Goal: Transaction & Acquisition: Purchase product/service

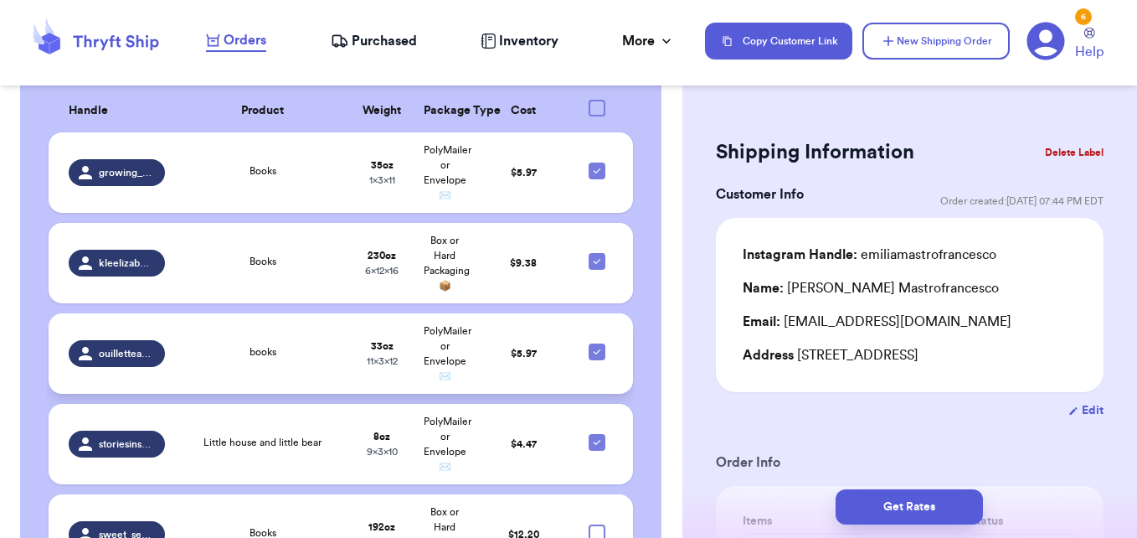
scroll to position [670, 0]
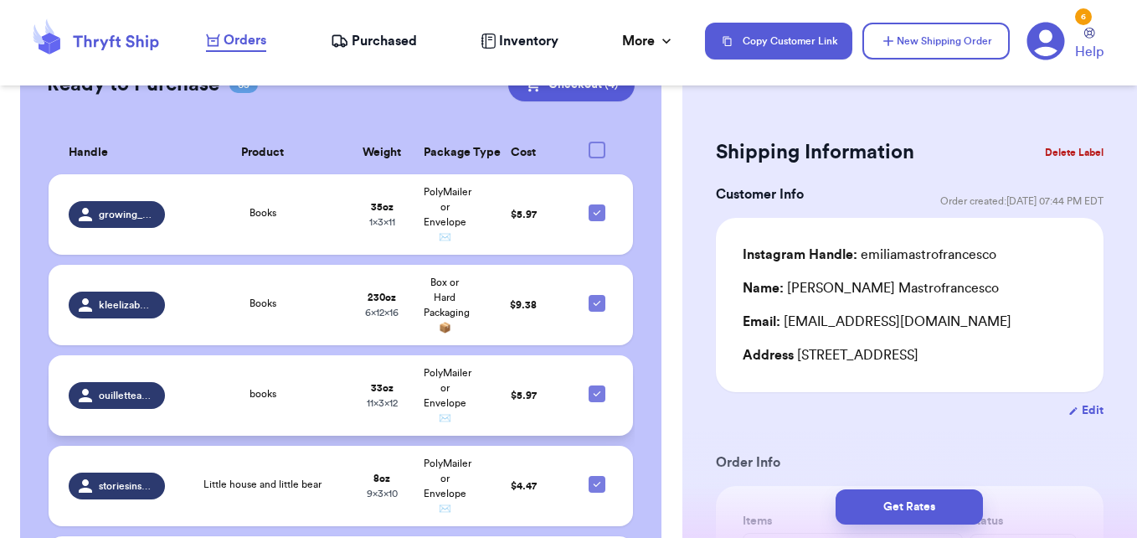
click at [309, 386] on div "books" at bounding box center [263, 395] width 156 height 18
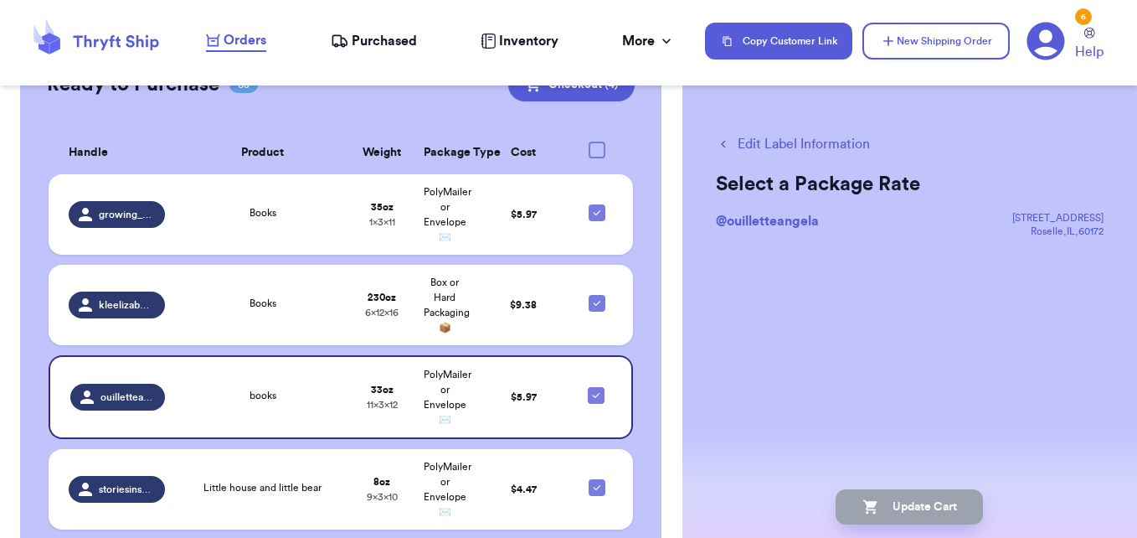
click at [756, 146] on button "Edit Label Information" at bounding box center [793, 144] width 154 height 20
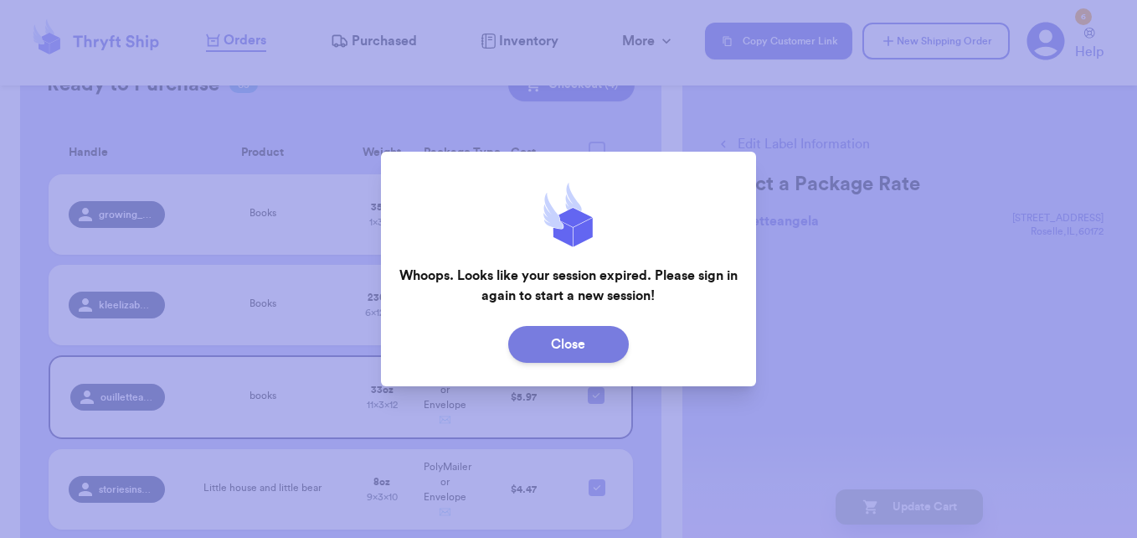
click at [602, 353] on button "Close" at bounding box center [568, 344] width 121 height 37
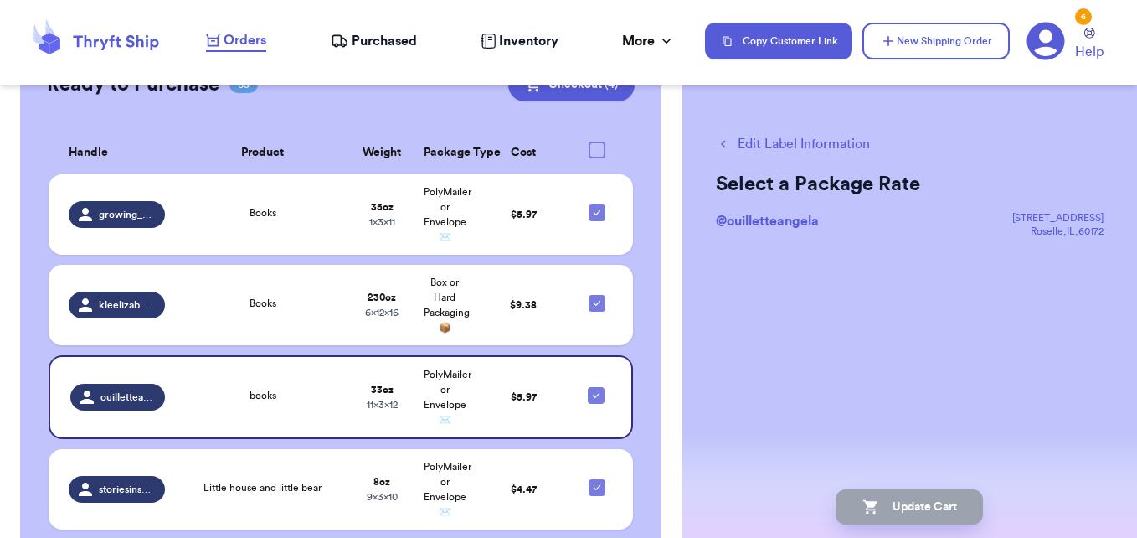
click at [129, 31] on icon at bounding box center [95, 40] width 134 height 45
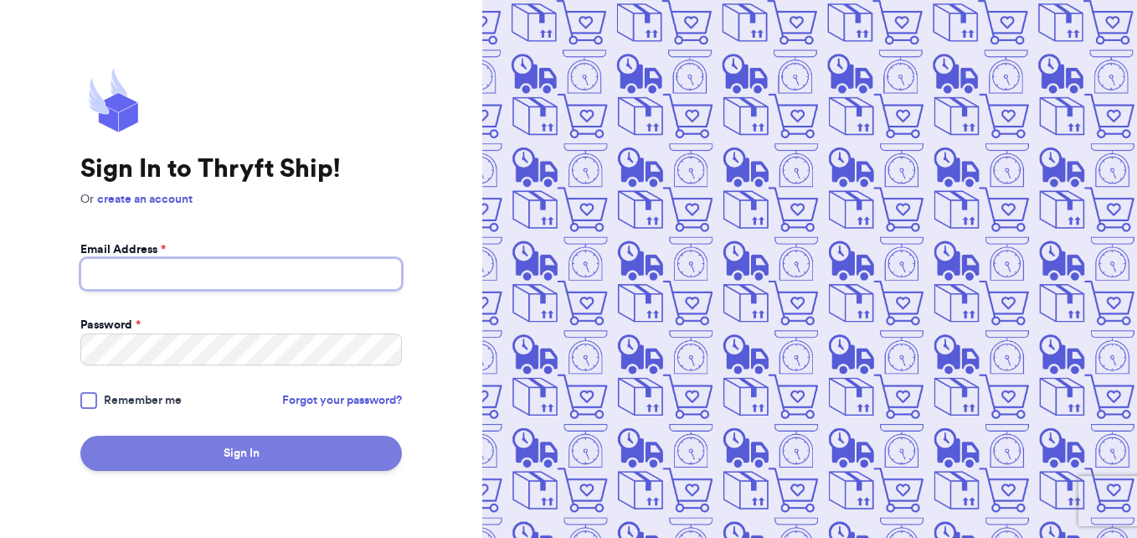
type input "[EMAIL_ADDRESS][DOMAIN_NAME]"
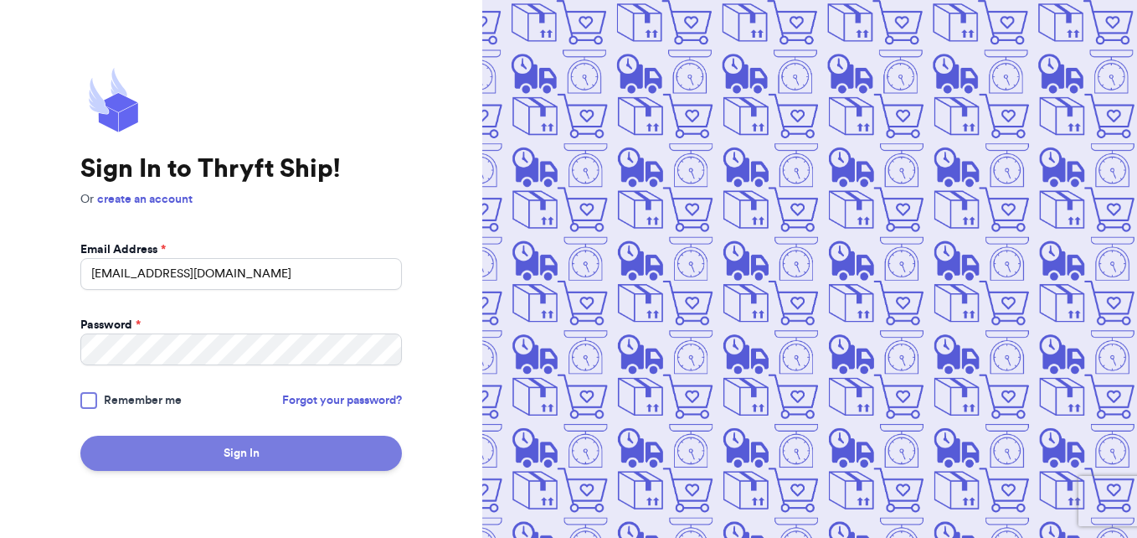
click at [274, 457] on button "Sign In" at bounding box center [241, 452] width 322 height 35
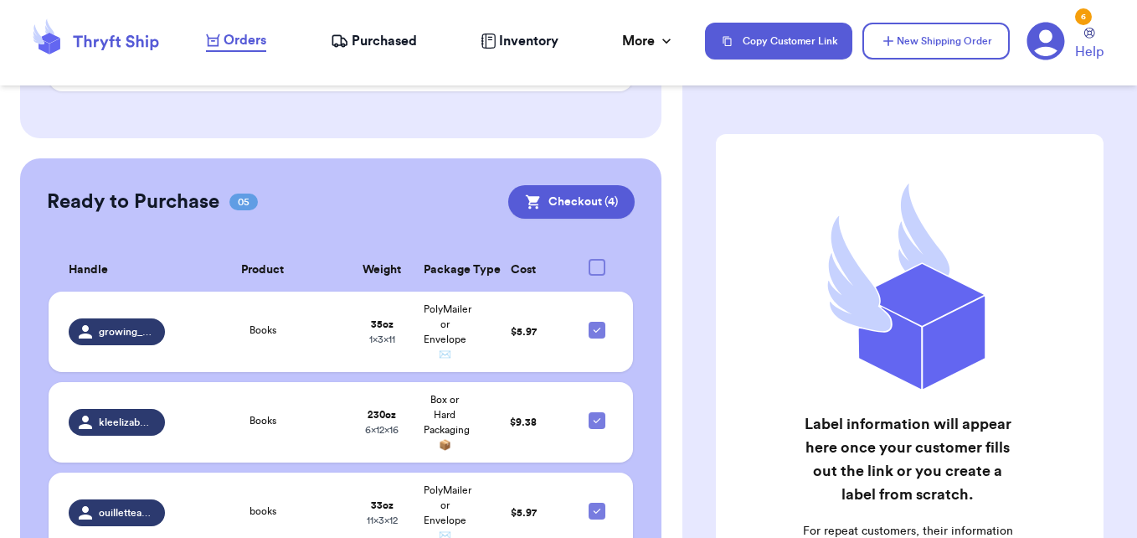
scroll to position [1089, 0]
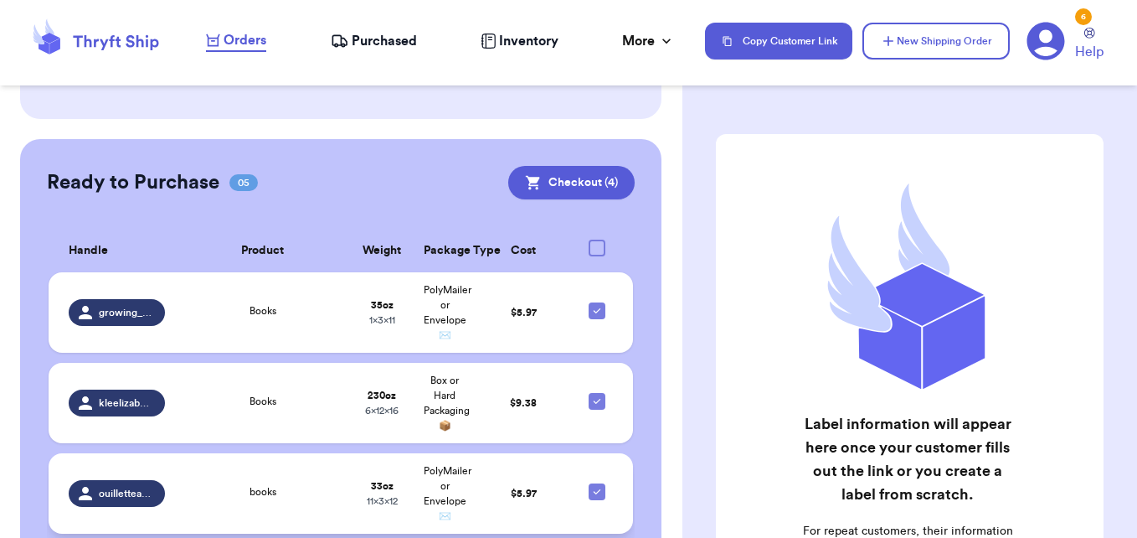
click at [231, 484] on div "books" at bounding box center [263, 493] width 156 height 18
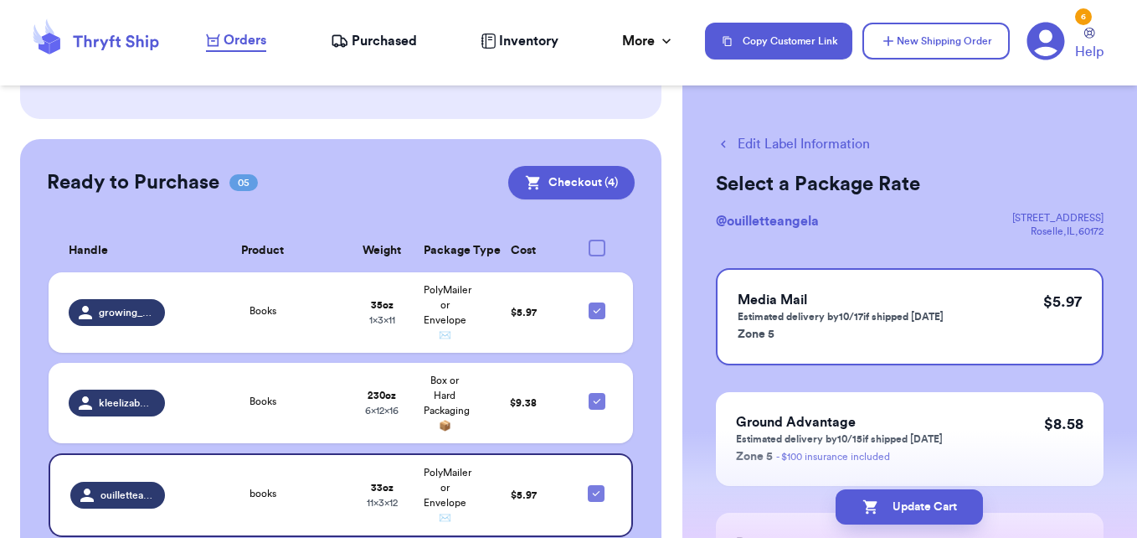
click at [770, 144] on button "Edit Label Information" at bounding box center [793, 144] width 154 height 20
checkbox input "false"
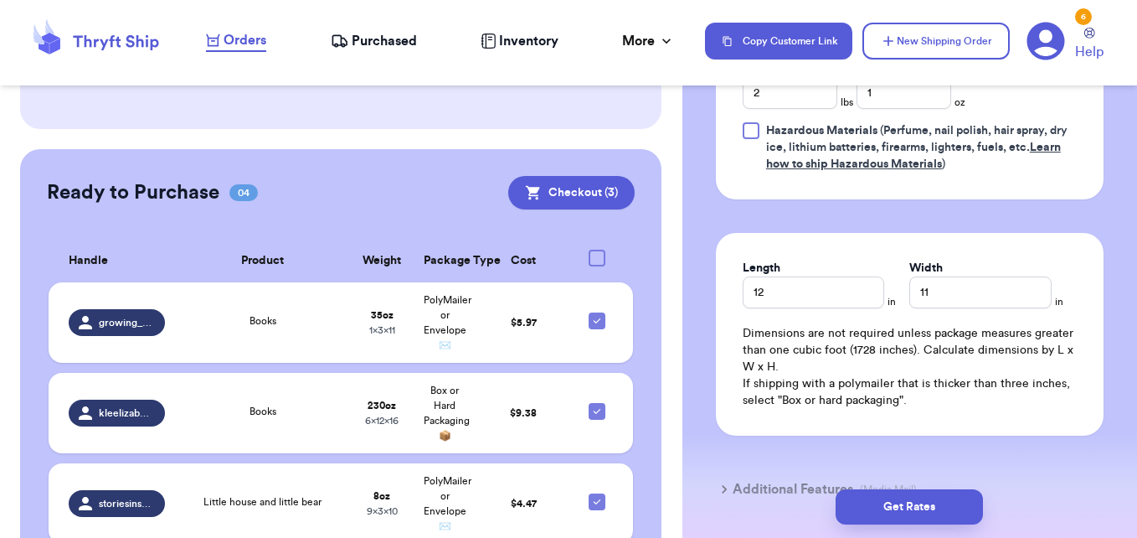
scroll to position [921, 0]
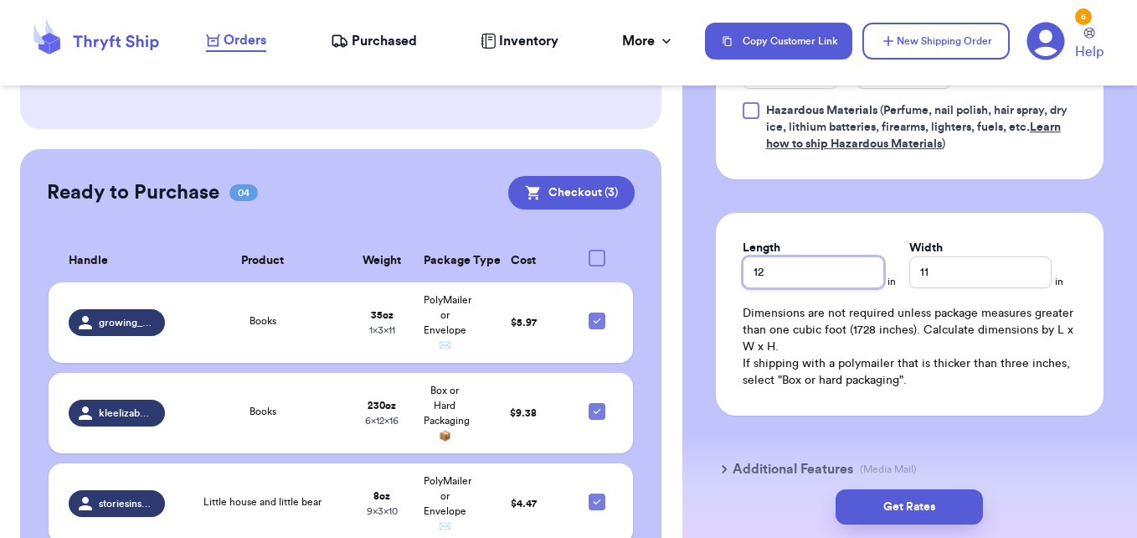
click at [798, 270] on input "12" at bounding box center [814, 272] width 142 height 32
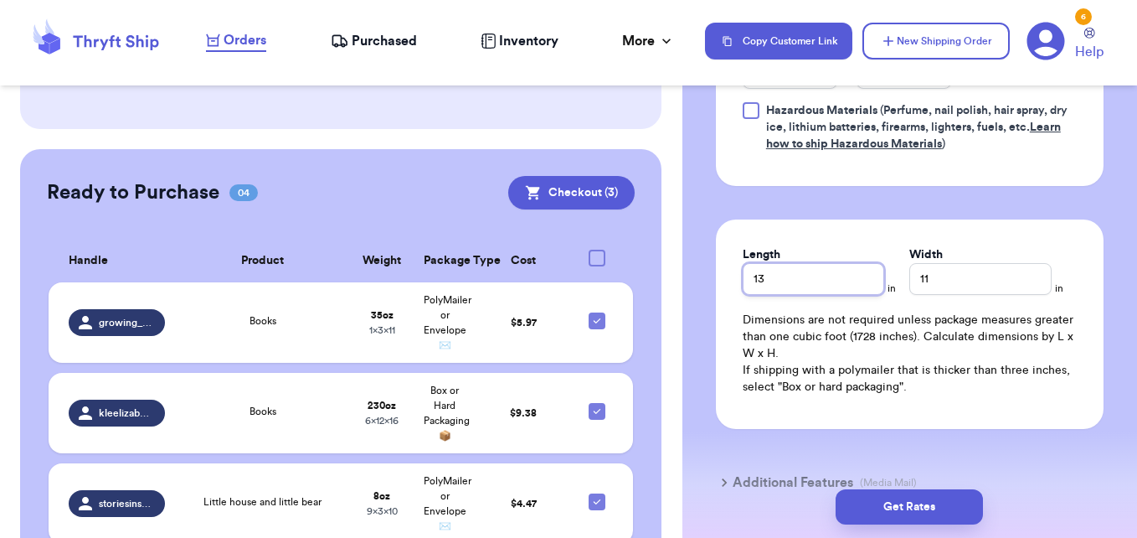
type input "13"
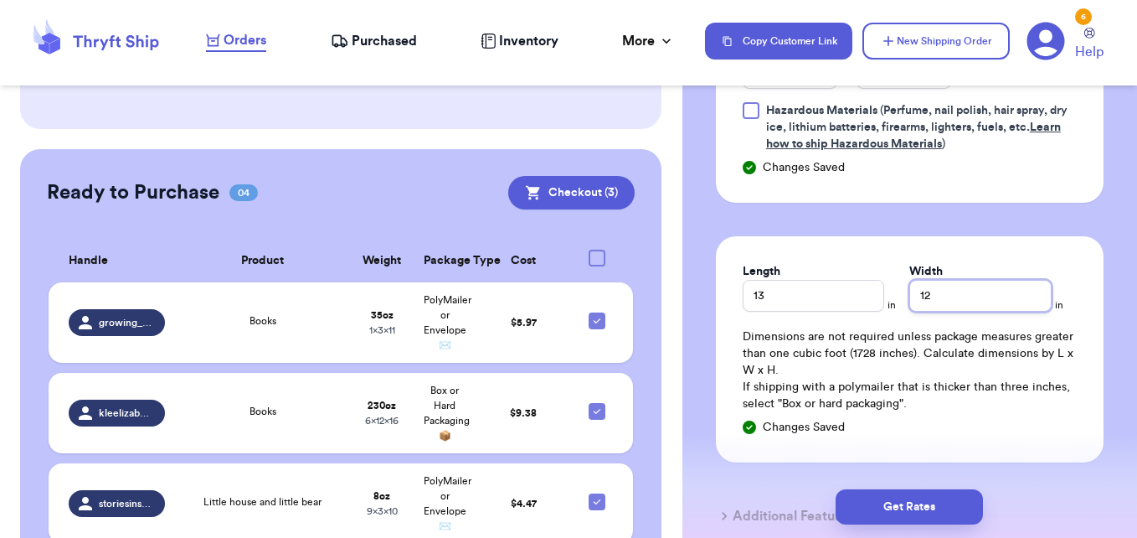
type input "12"
drag, startPoint x: 1082, startPoint y: 261, endPoint x: 1086, endPoint y: 231, distance: 30.4
click at [1081, 249] on div "Length 13 in Width 12 in Dimensions are not required unless package measures gr…" at bounding box center [910, 349] width 388 height 226
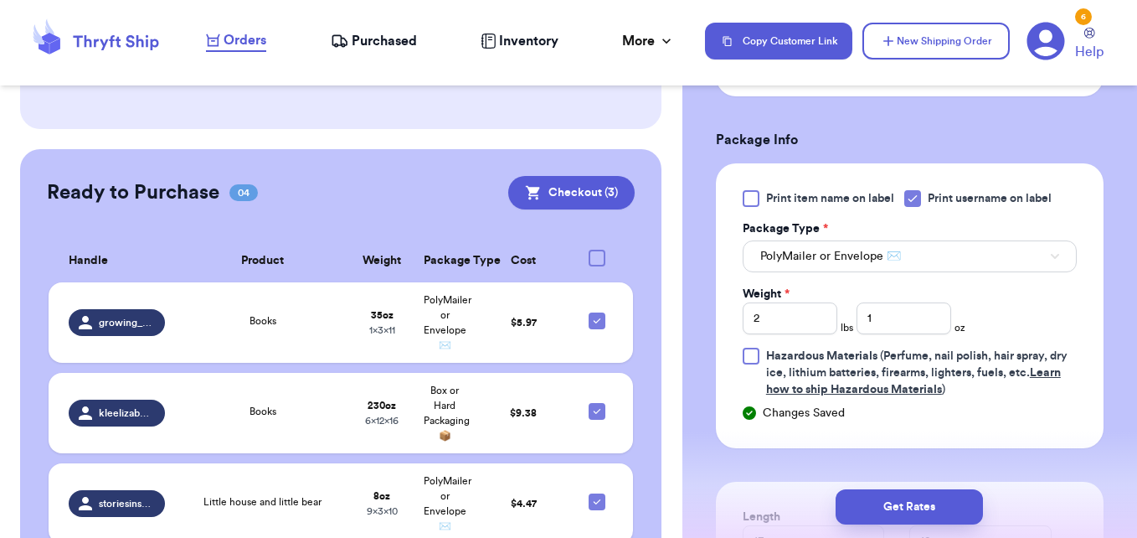
scroll to position [670, 0]
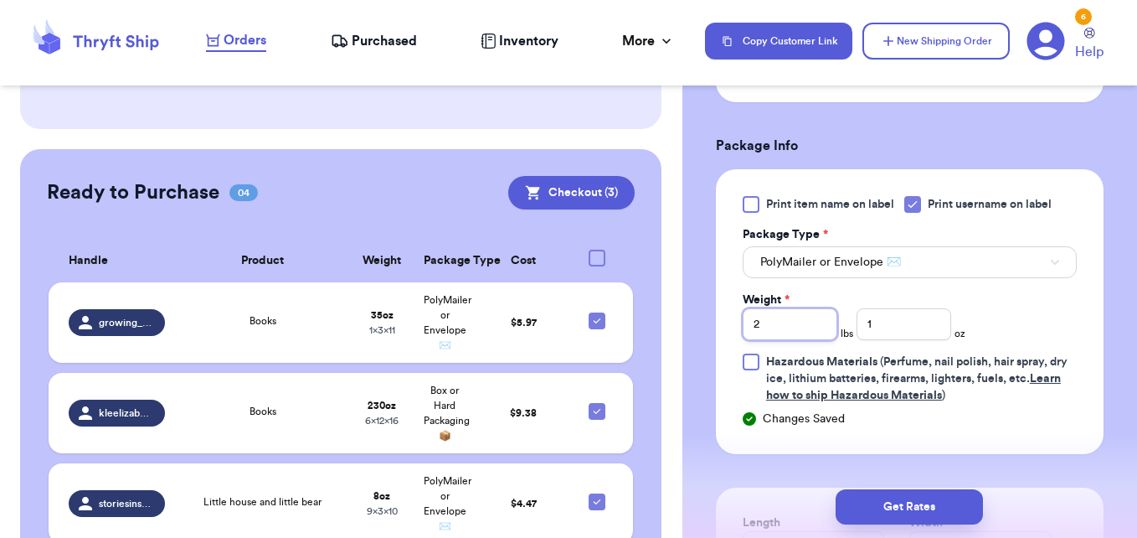
drag, startPoint x: 773, startPoint y: 322, endPoint x: 738, endPoint y: 322, distance: 35.2
click at [738, 322] on div "Print item name on label Print username on label Package Type * PolyMailer or E…" at bounding box center [910, 311] width 388 height 285
type input "4"
click at [1026, 329] on div "Print item name on label Print username on label Package Type * PolyMailer or E…" at bounding box center [910, 300] width 334 height 208
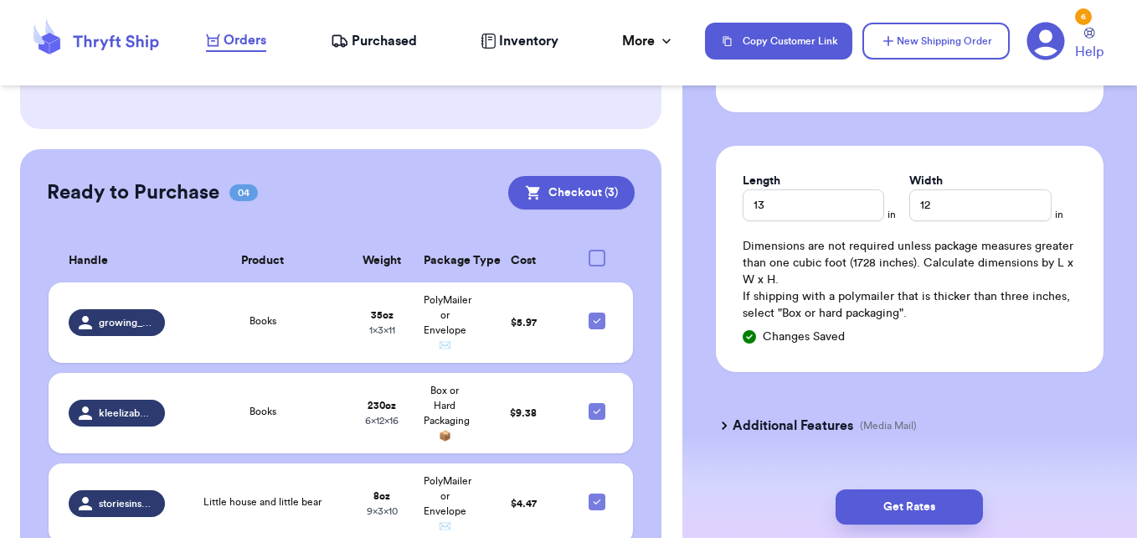
scroll to position [1050, 0]
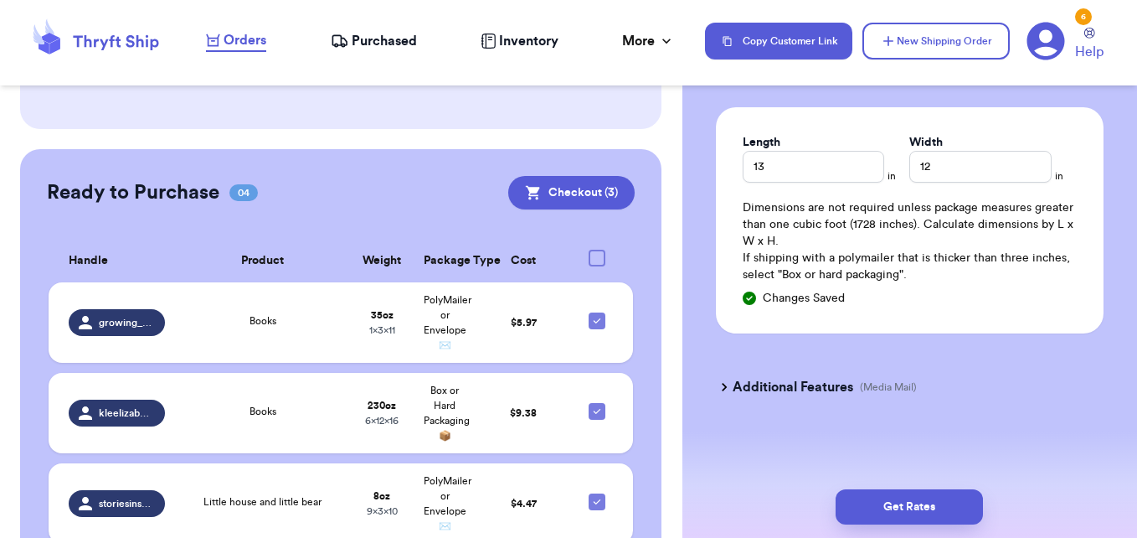
click at [766, 385] on h3 "Additional Features" at bounding box center [793, 387] width 121 height 20
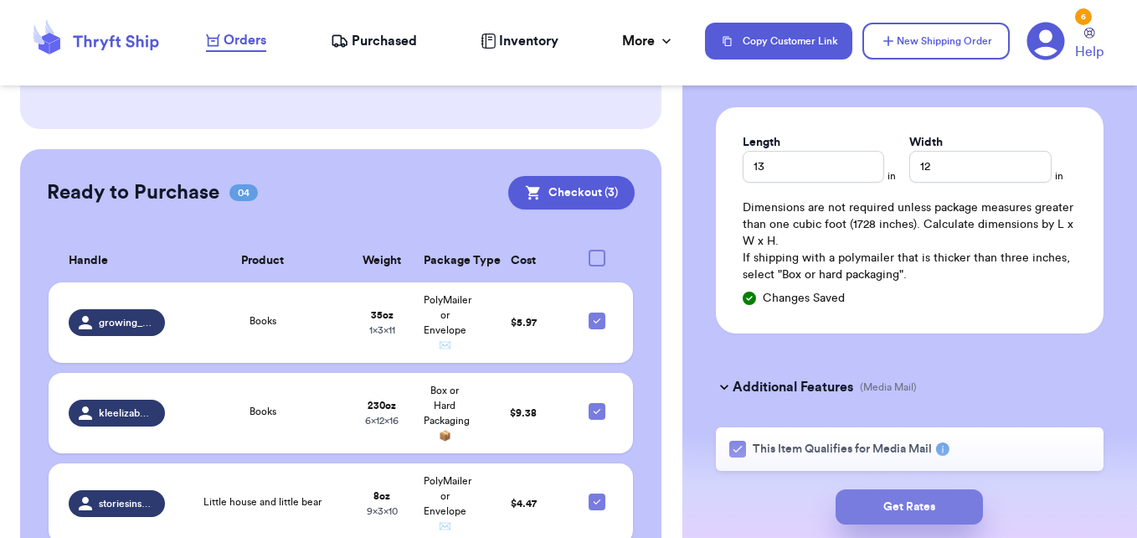
click at [876, 512] on button "Get Rates" at bounding box center [909, 506] width 147 height 35
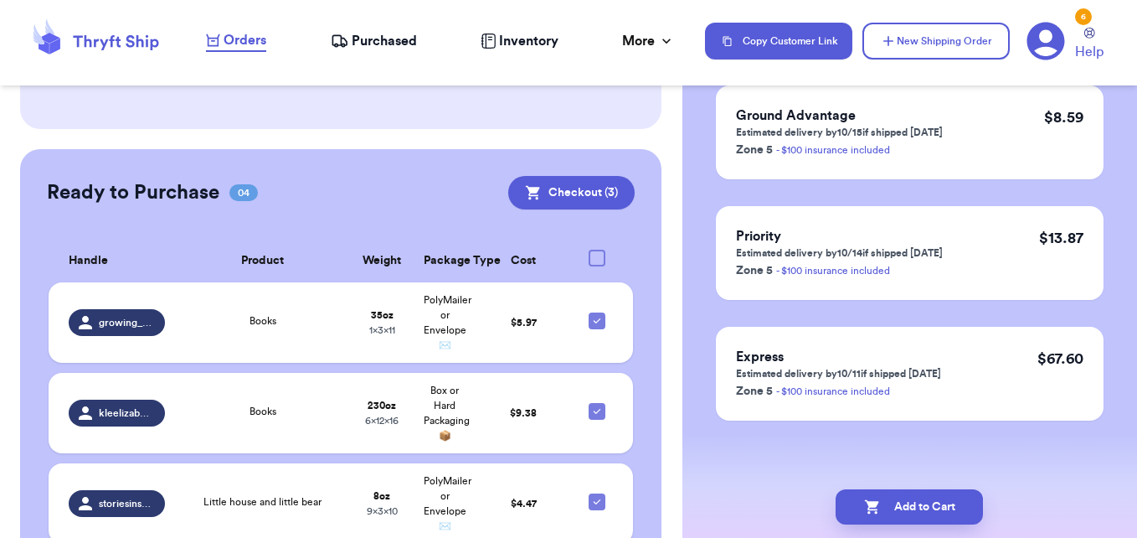
scroll to position [0, 0]
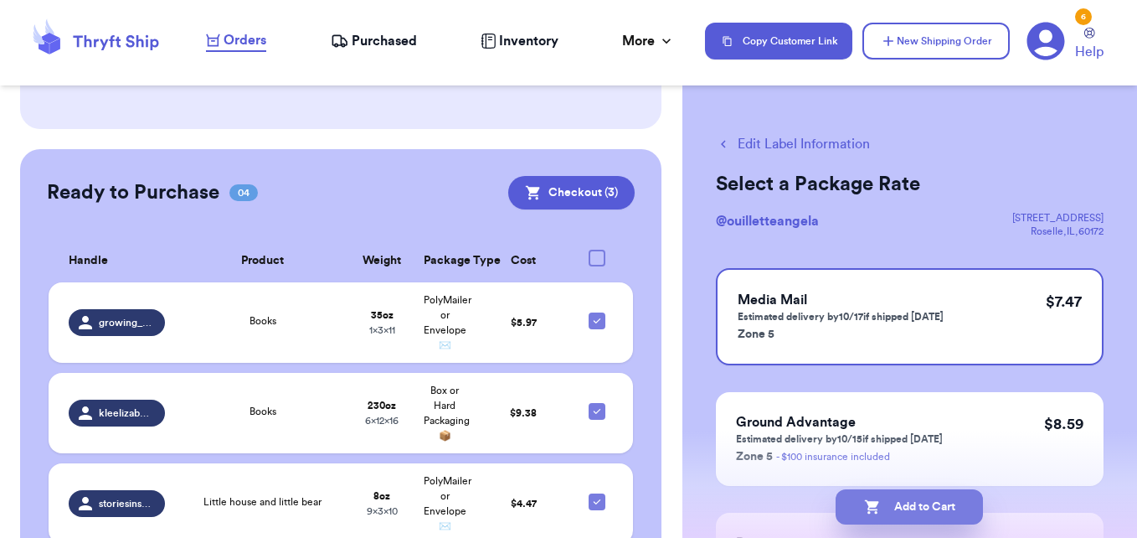
click at [929, 509] on button "Add to Cart" at bounding box center [909, 506] width 147 height 35
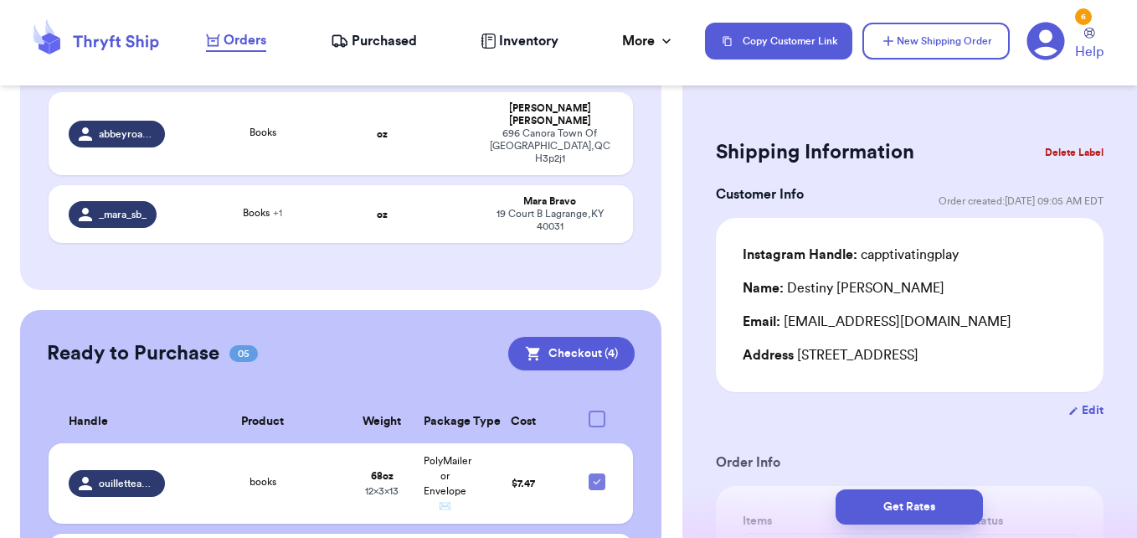
scroll to position [837, 0]
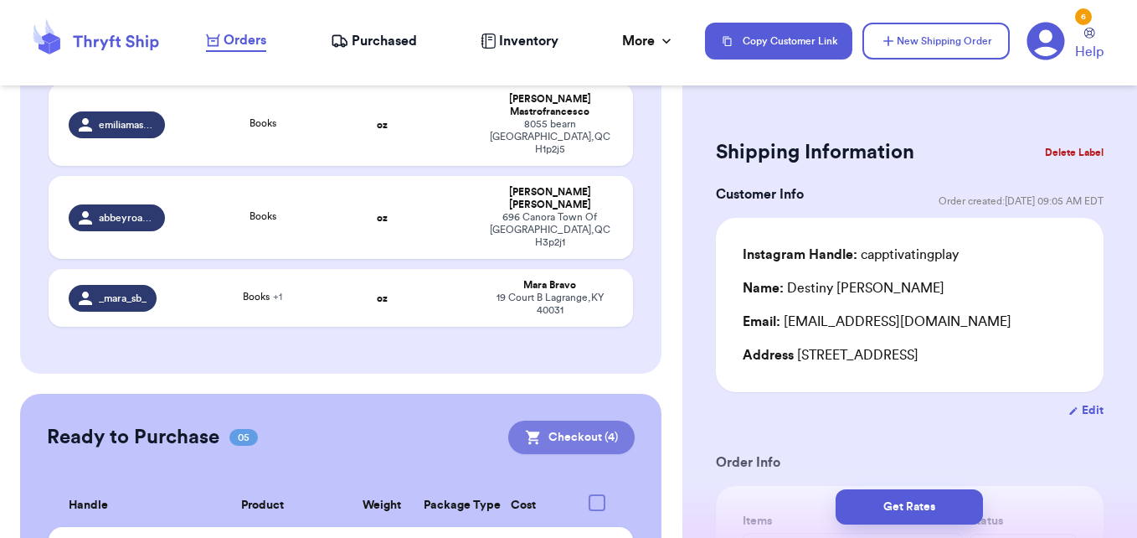
click at [570, 420] on button "Checkout ( 4 )" at bounding box center [571, 436] width 126 height 33
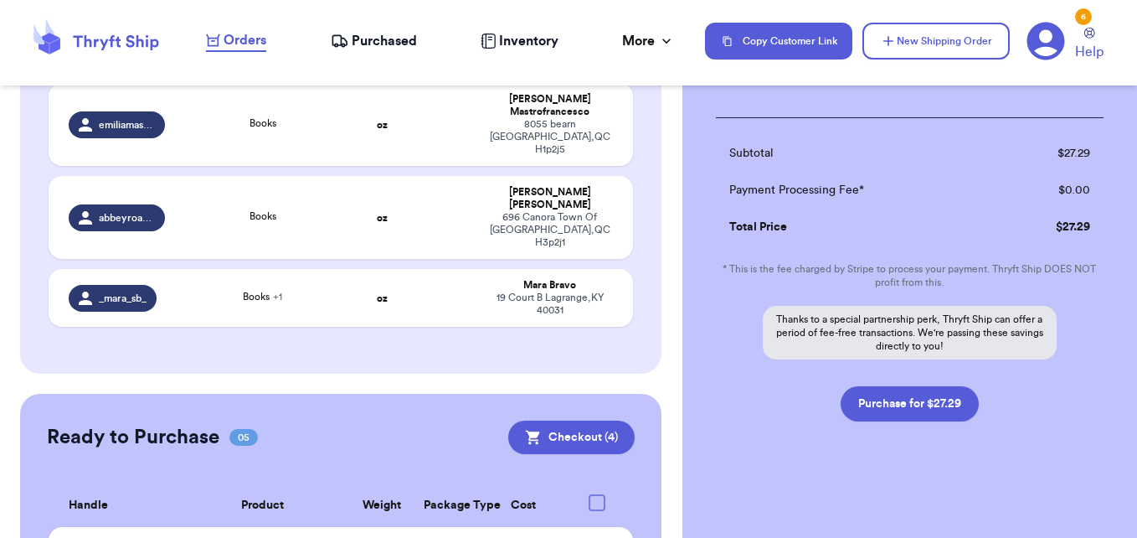
scroll to position [577, 0]
click at [928, 402] on button "Purchase for $27.29" at bounding box center [910, 402] width 138 height 35
checkbox input "false"
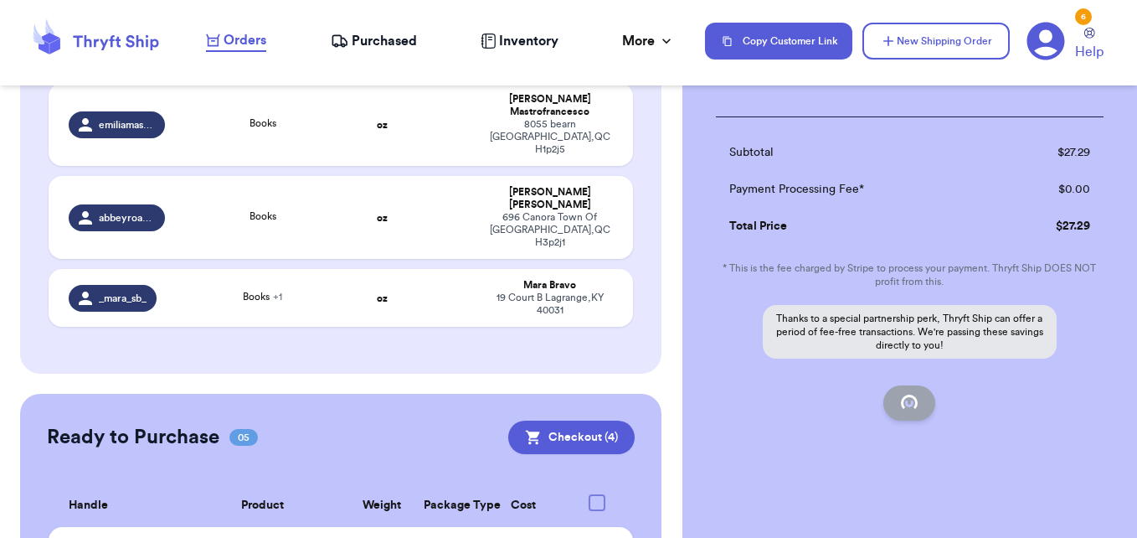
checkbox input "false"
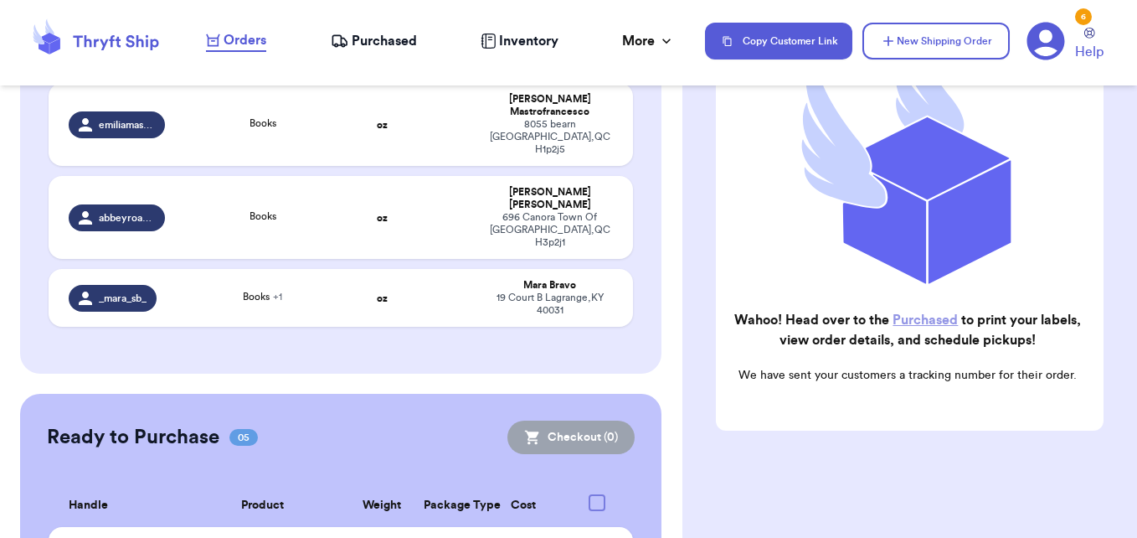
scroll to position [807, 0]
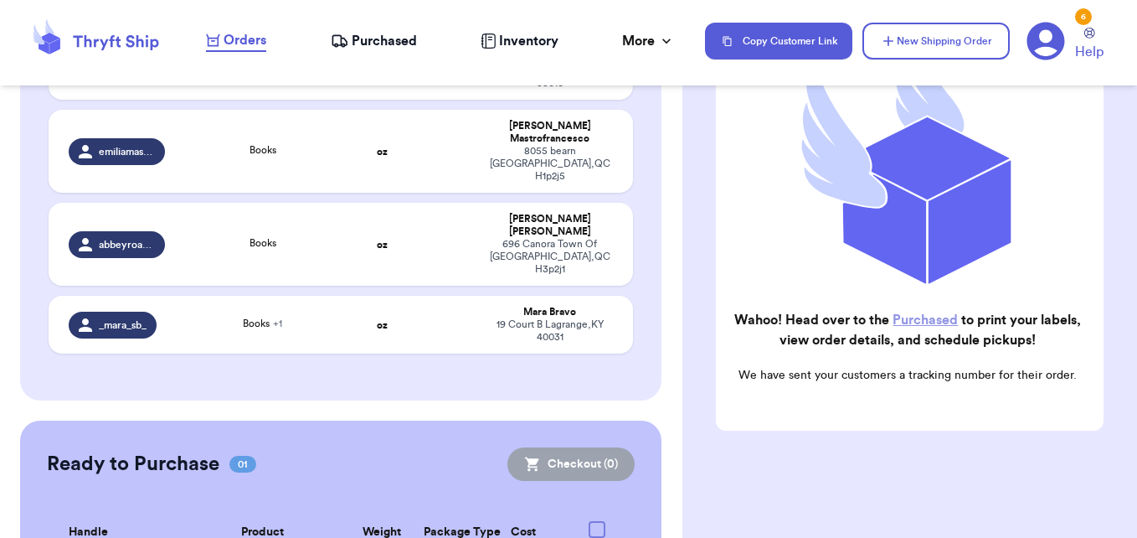
click at [399, 43] on span "Purchased" at bounding box center [384, 41] width 65 height 20
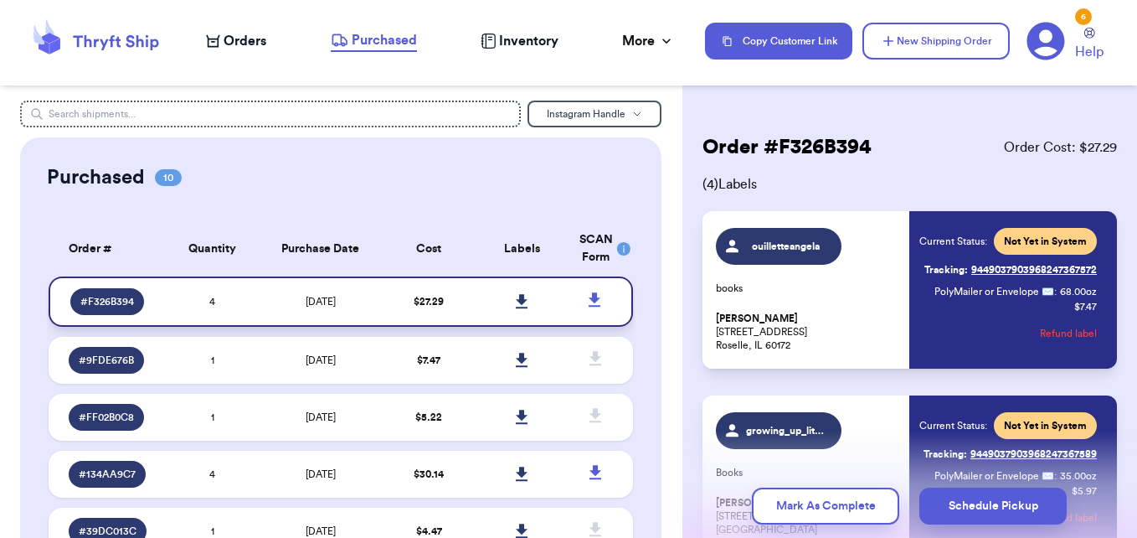
click at [516, 299] on icon at bounding box center [522, 301] width 12 height 14
